Goal: Task Accomplishment & Management: Complete application form

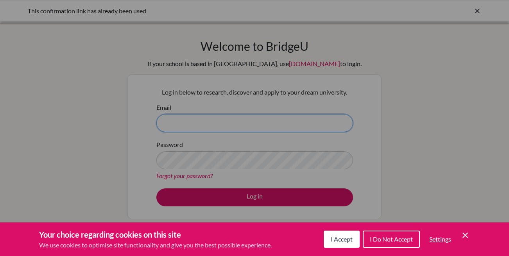
type input "[EMAIL_ADDRESS][DOMAIN_NAME]"
click at [340, 241] on span "I Accept" at bounding box center [342, 238] width 22 height 7
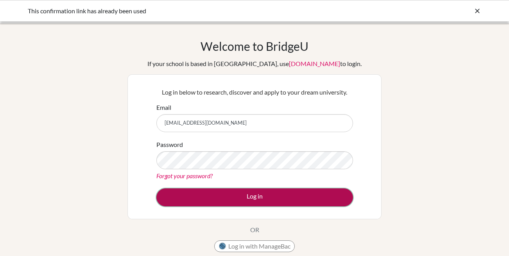
click at [281, 195] on button "Log in" at bounding box center [254, 197] width 197 height 18
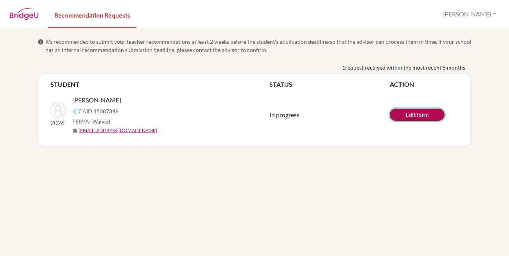
click at [404, 114] on link "Edit form" at bounding box center [417, 115] width 55 height 12
click at [284, 108] on td "In progress" at bounding box center [329, 114] width 120 height 51
click at [408, 115] on link "Edit form" at bounding box center [417, 115] width 55 height 12
